Goal: Information Seeking & Learning: Learn about a topic

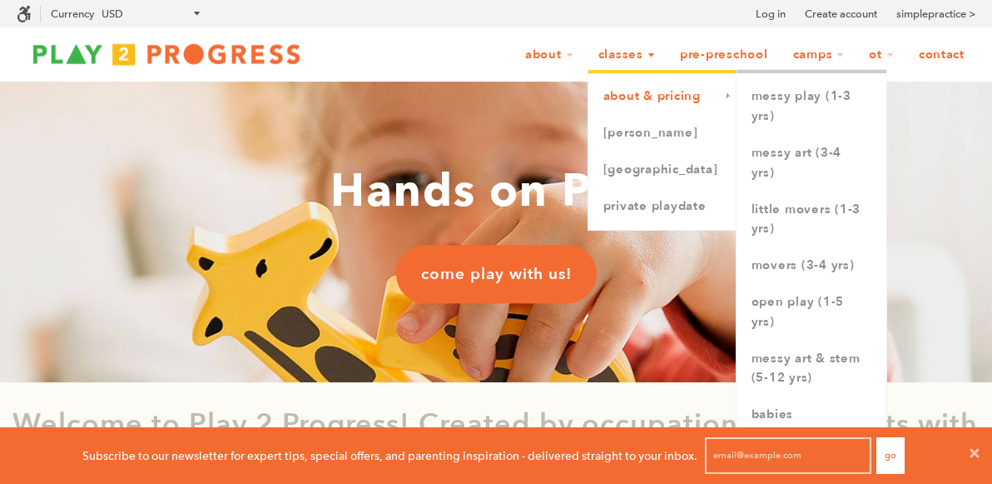
click at [595, 101] on link "About & Pricing" at bounding box center [662, 96] width 148 height 37
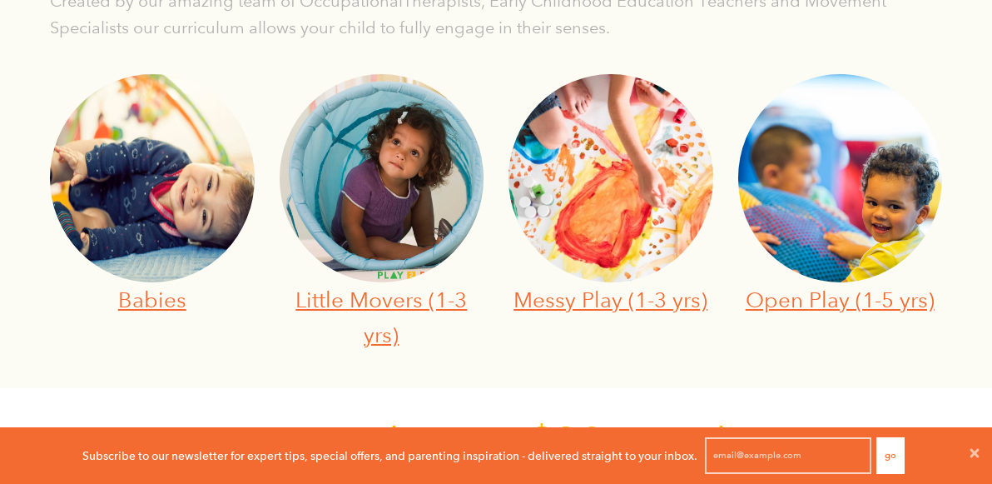
scroll to position [592, 0]
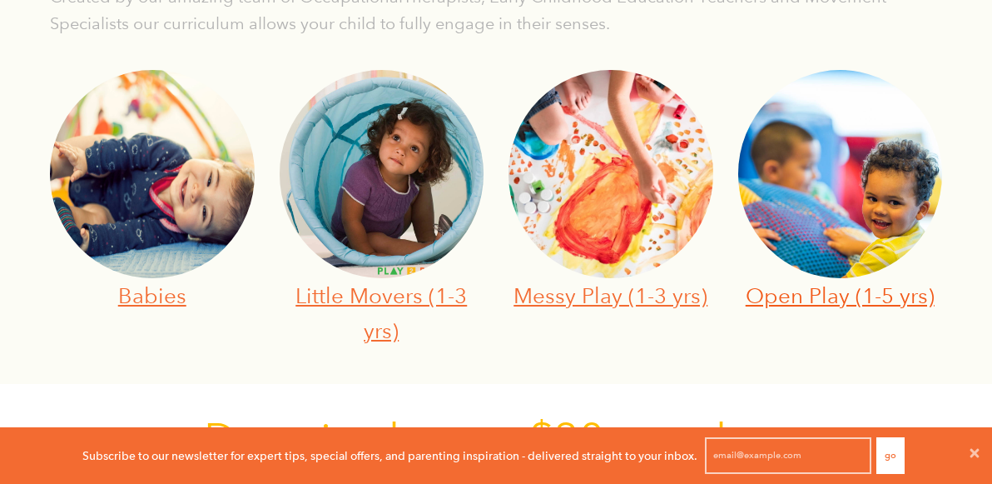
click at [789, 298] on link "Open Play (1-5 yrs)" at bounding box center [840, 295] width 189 height 26
click at [573, 304] on link "Messy Play (1-3 yrs)" at bounding box center [611, 295] width 194 height 26
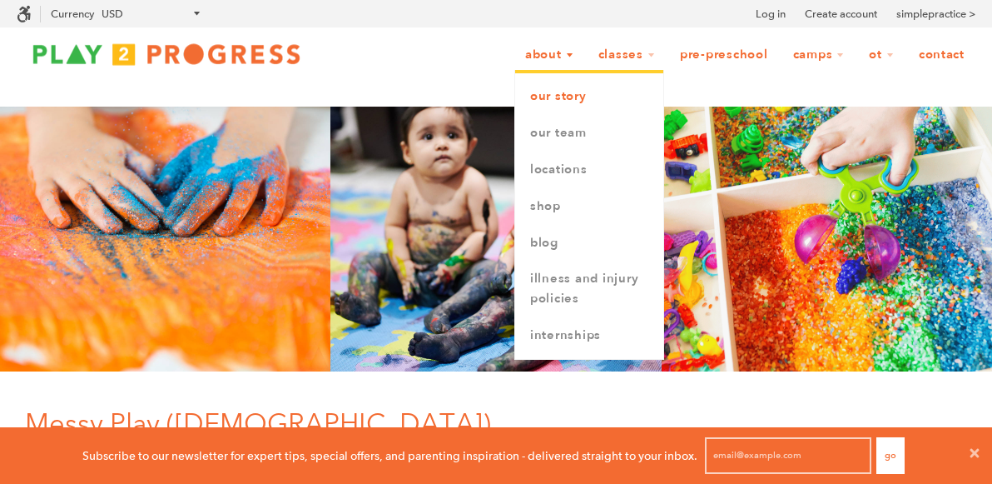
click at [515, 97] on link "Our Story" at bounding box center [589, 96] width 148 height 37
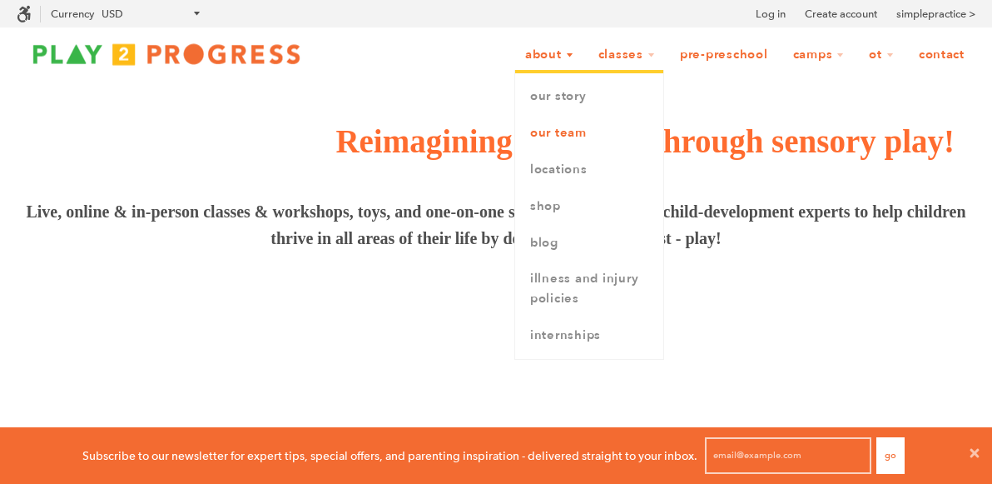
click at [523, 137] on link "Our Team" at bounding box center [589, 133] width 148 height 37
click at [519, 169] on link "Locations" at bounding box center [589, 169] width 148 height 37
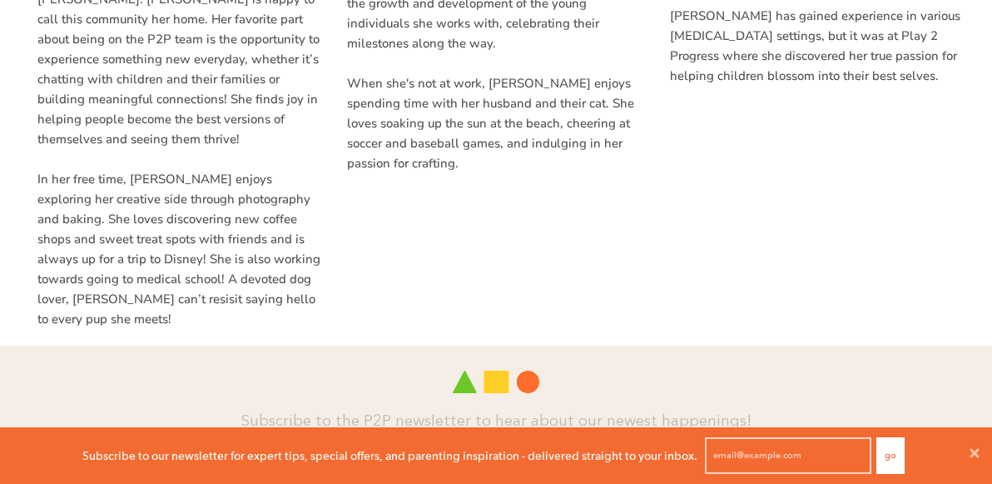
scroll to position [5378, 0]
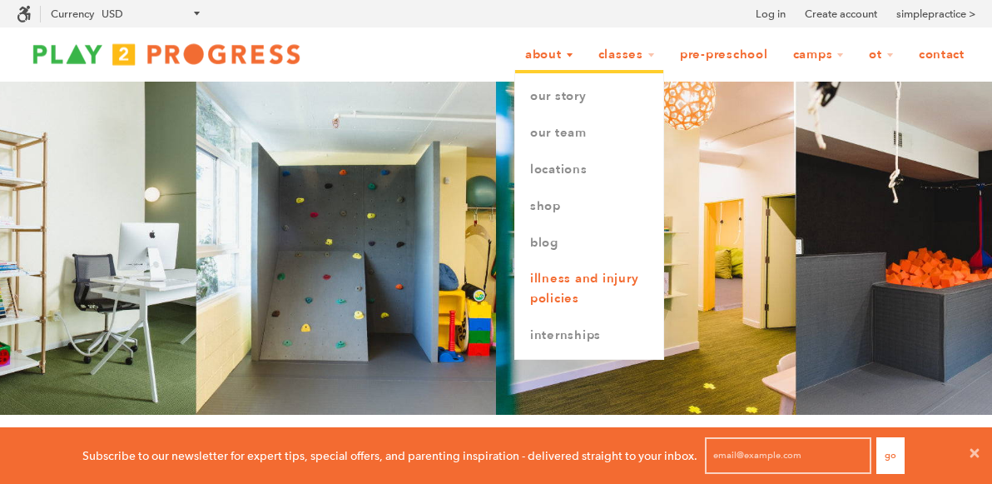
click at [515, 278] on link "Illness and Injury Policies" at bounding box center [589, 289] width 148 height 57
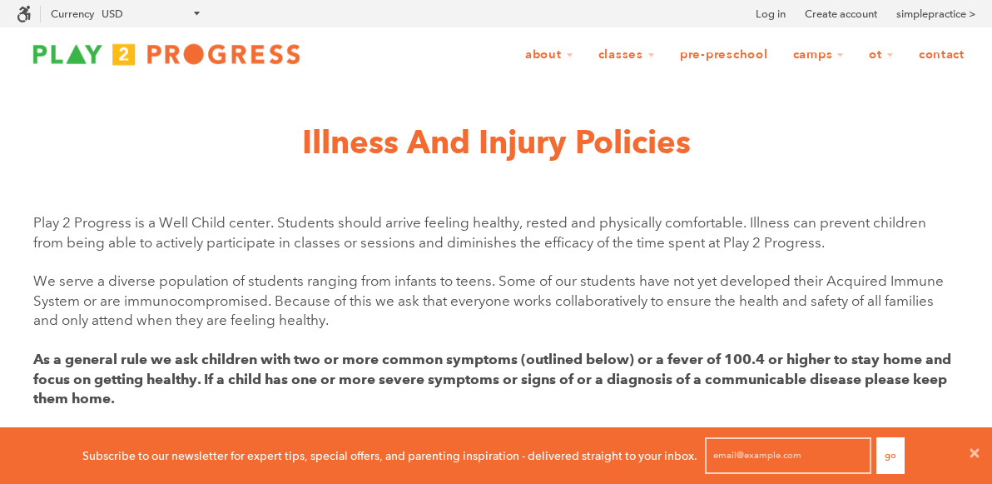
click at [685, 56] on link "Pre-Preschool" at bounding box center [724, 55] width 110 height 32
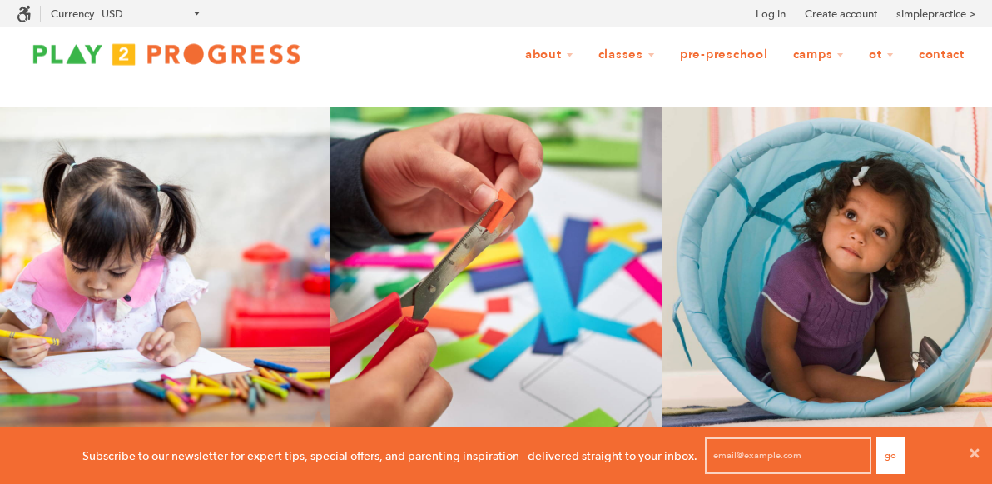
click at [676, 52] on link "Pre-Preschool" at bounding box center [724, 55] width 110 height 32
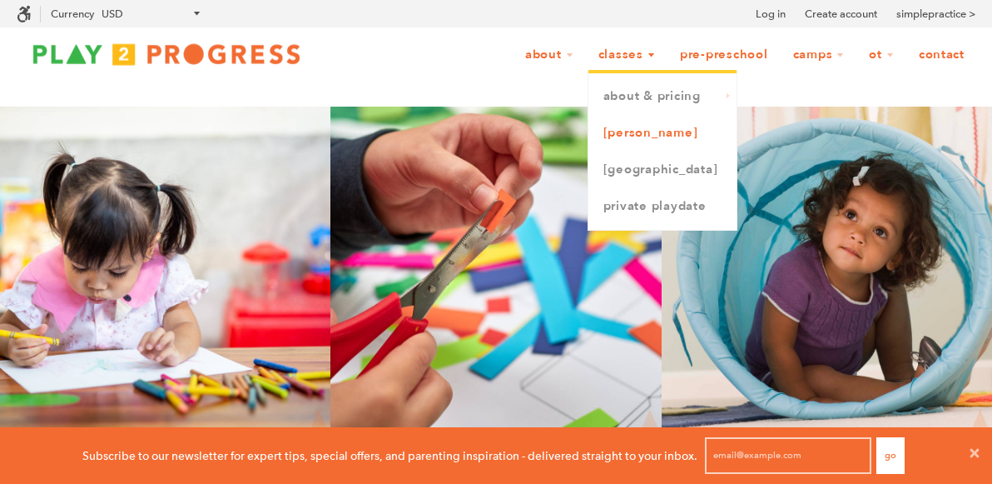
click at [588, 137] on link "[PERSON_NAME]" at bounding box center [662, 133] width 148 height 37
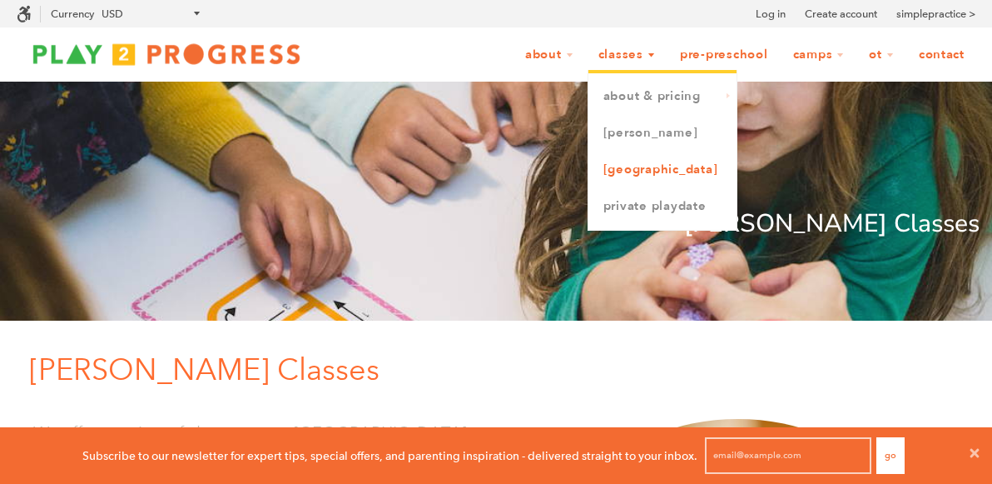
click at [588, 162] on link "[GEOGRAPHIC_DATA]" at bounding box center [662, 169] width 148 height 37
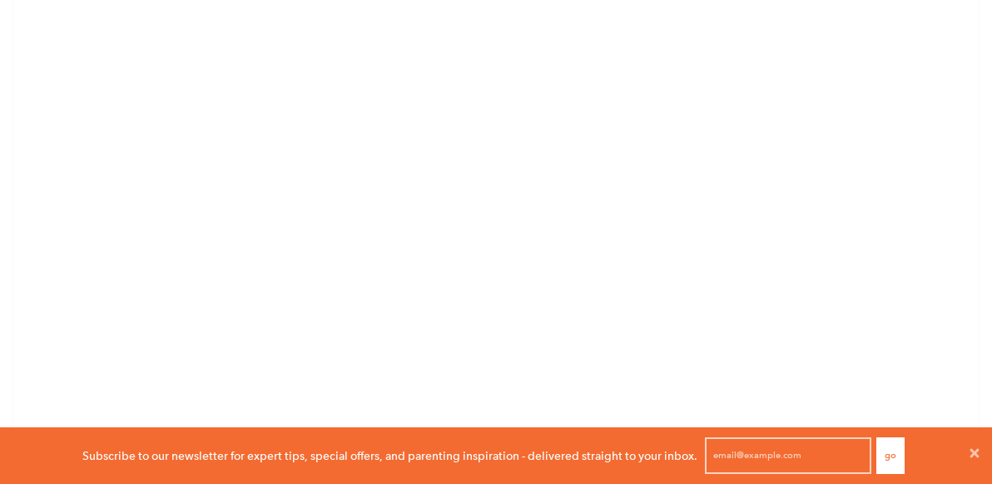
scroll to position [1373, 0]
